Goal: Share content

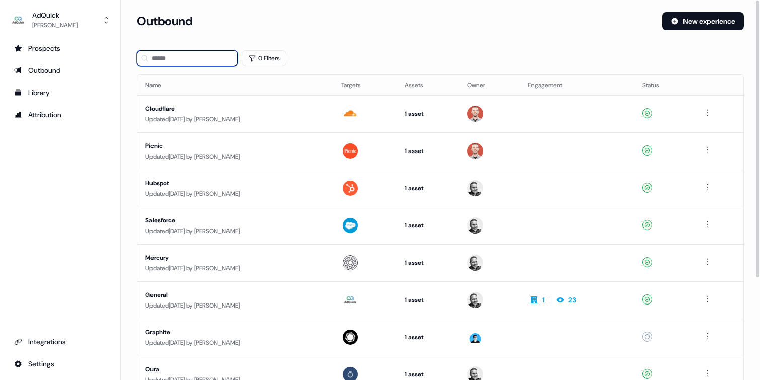
click at [197, 53] on input at bounding box center [187, 58] width 101 height 16
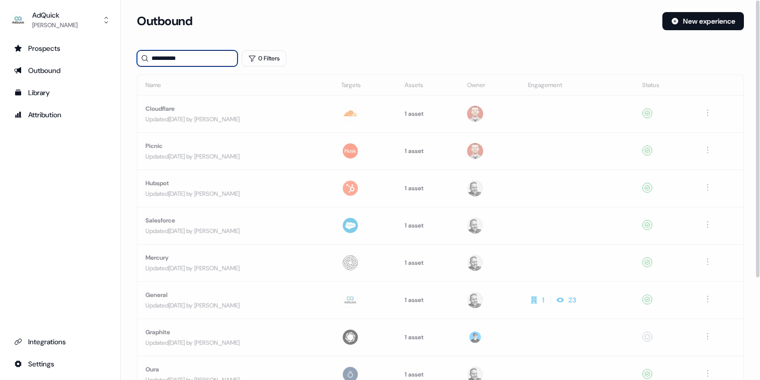
type input "**********"
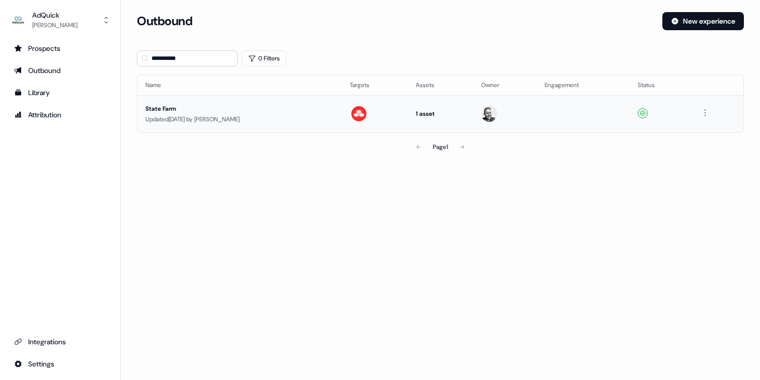
click at [173, 108] on div "State Farm" at bounding box center [240, 109] width 188 height 10
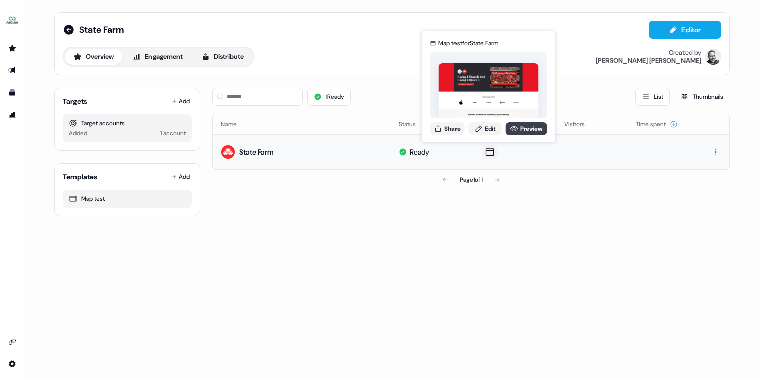
click at [535, 131] on link "Preview" at bounding box center [526, 128] width 41 height 13
click at [454, 127] on button "Share" at bounding box center [448, 128] width 34 height 13
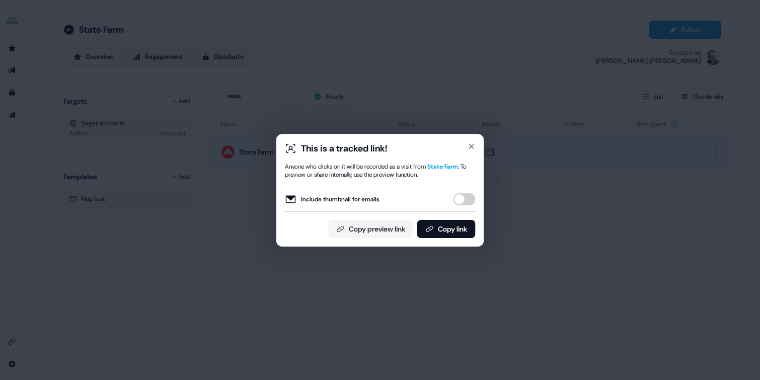
click at [457, 206] on div "Include thumbnail for emails" at bounding box center [380, 199] width 191 height 25
click at [462, 202] on button "Include thumbnail for emails" at bounding box center [465, 199] width 22 height 12
click at [452, 231] on button "Copy link" at bounding box center [446, 229] width 58 height 18
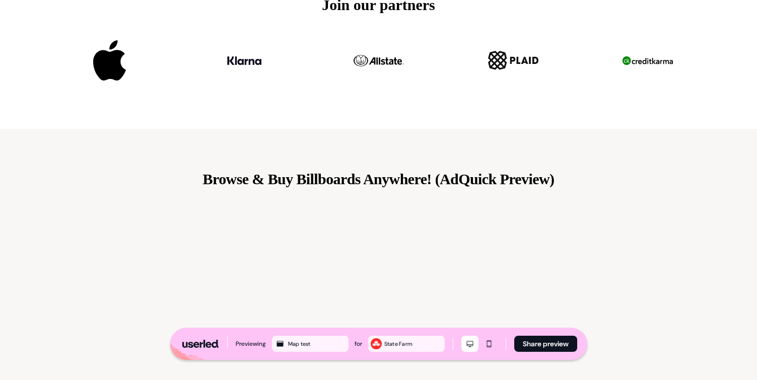
scroll to position [171, 0]
